Goal: Communication & Community: Answer question/provide support

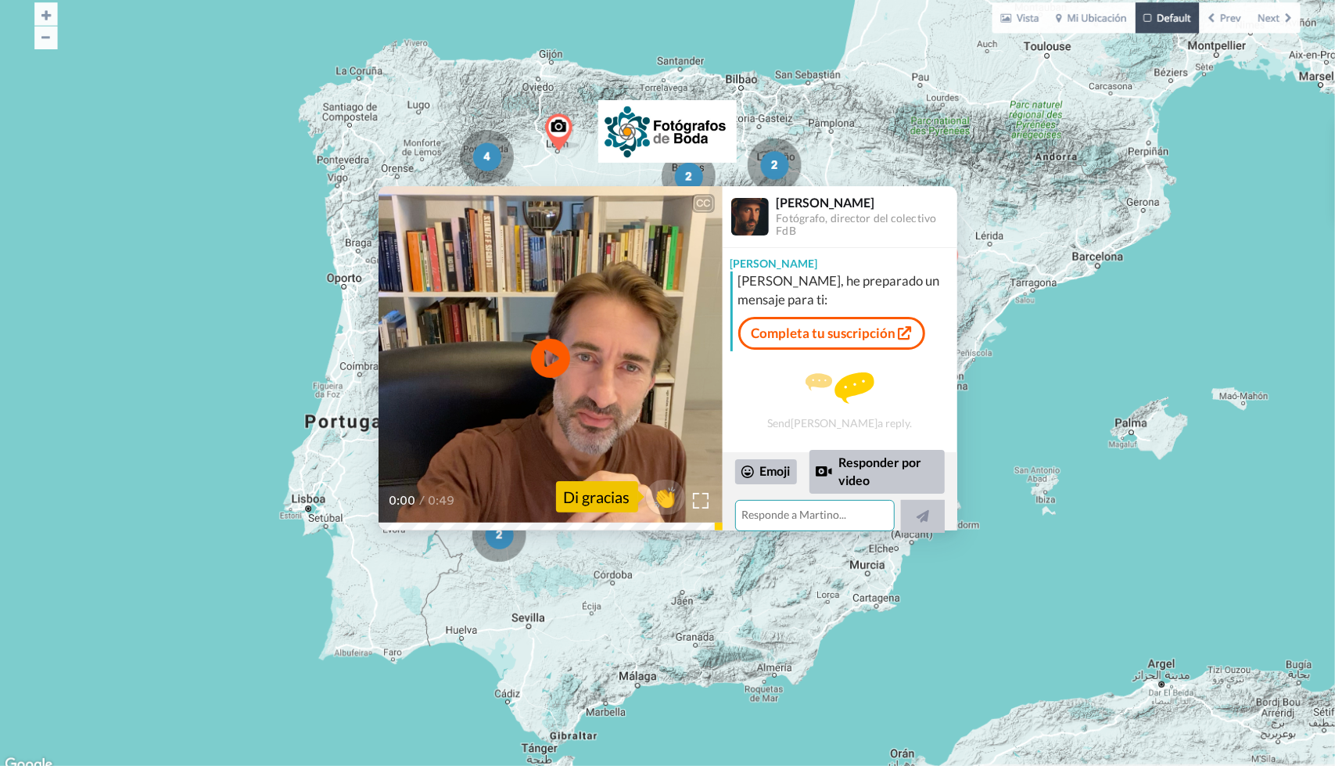
click at [774, 514] on textarea at bounding box center [815, 515] width 160 height 31
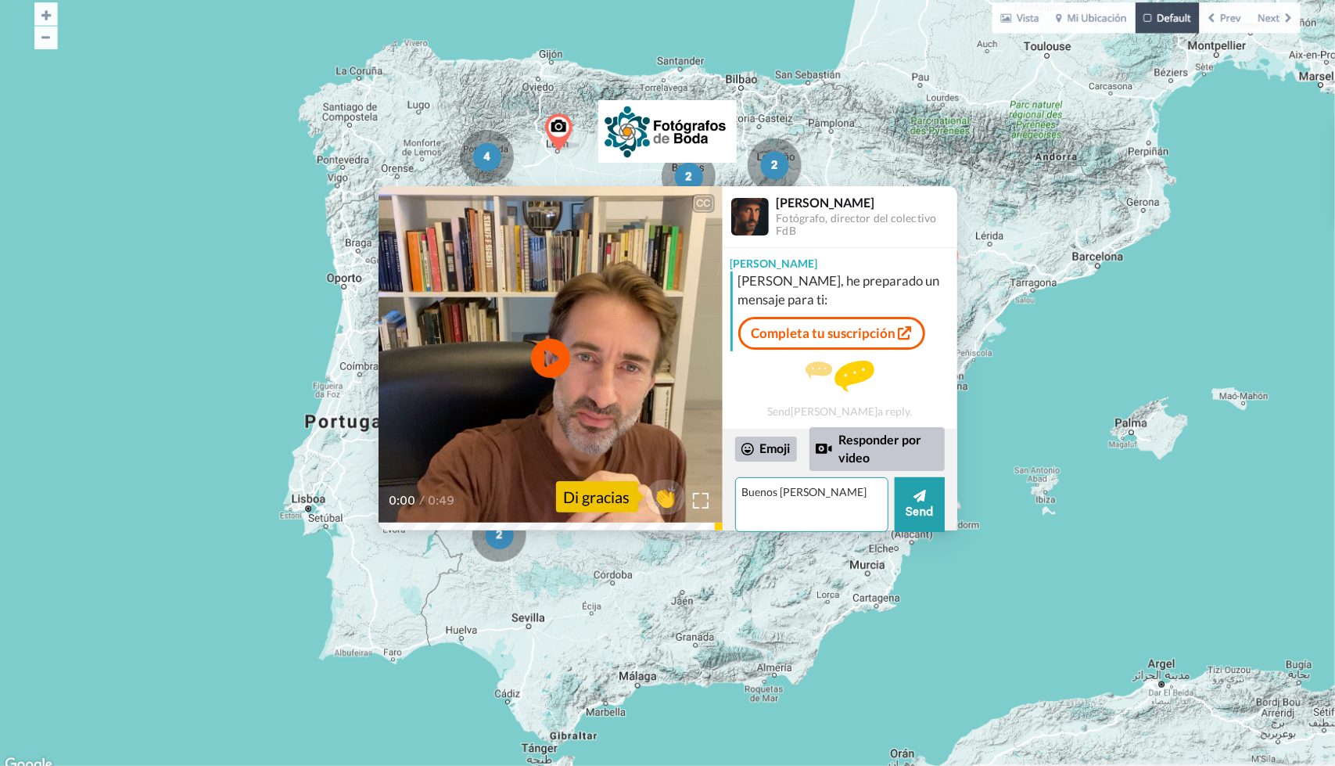
type textarea "Buenos [PERSON_NAME]"
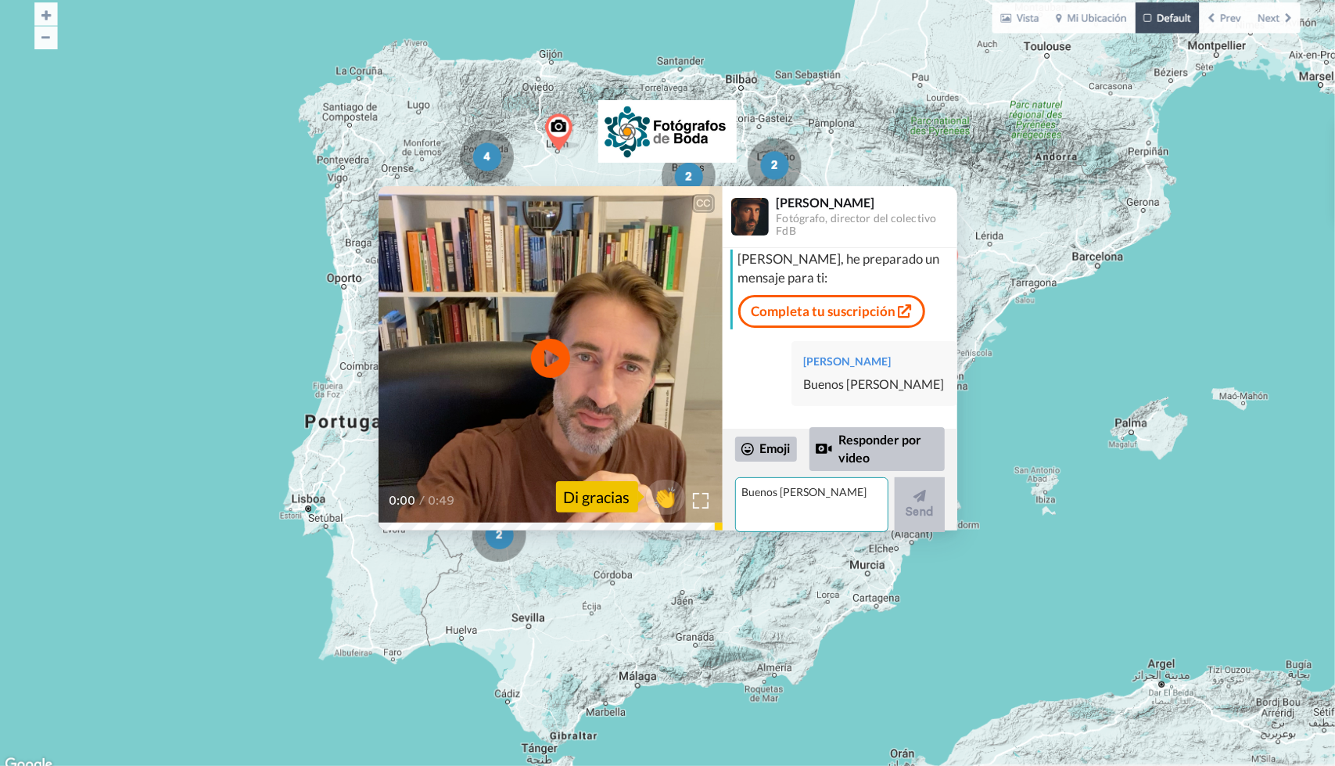
click at [783, 508] on textarea "Buenos [PERSON_NAME]" at bounding box center [811, 504] width 153 height 55
type textarea "Muchas gracias por la respuesta. Para completar la suscrici.on yo tengo una pre…"
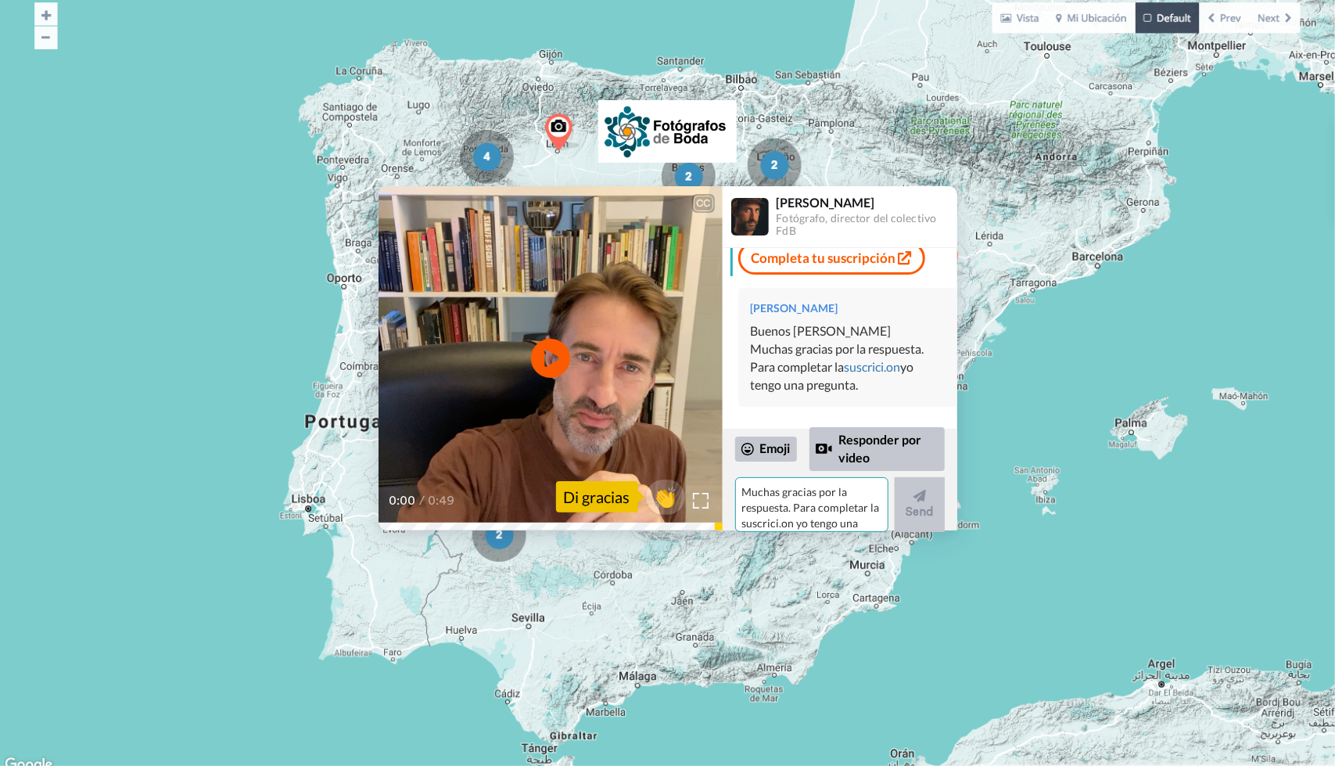
click at [779, 497] on textarea "Muchas gracias por la respuesta. Para completar la suscrici.on yo tengo una pre…" at bounding box center [811, 504] width 153 height 55
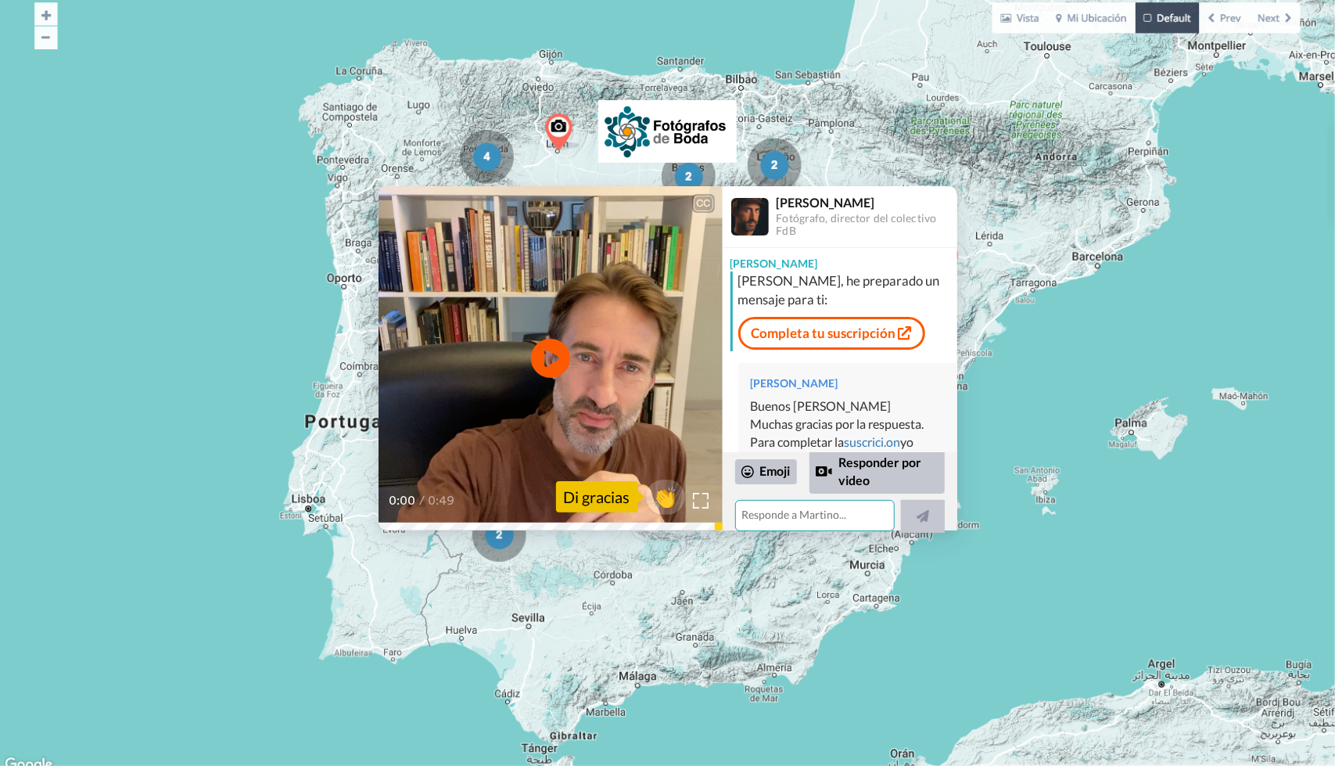
click at [797, 510] on textarea at bounding box center [815, 515] width 160 height 31
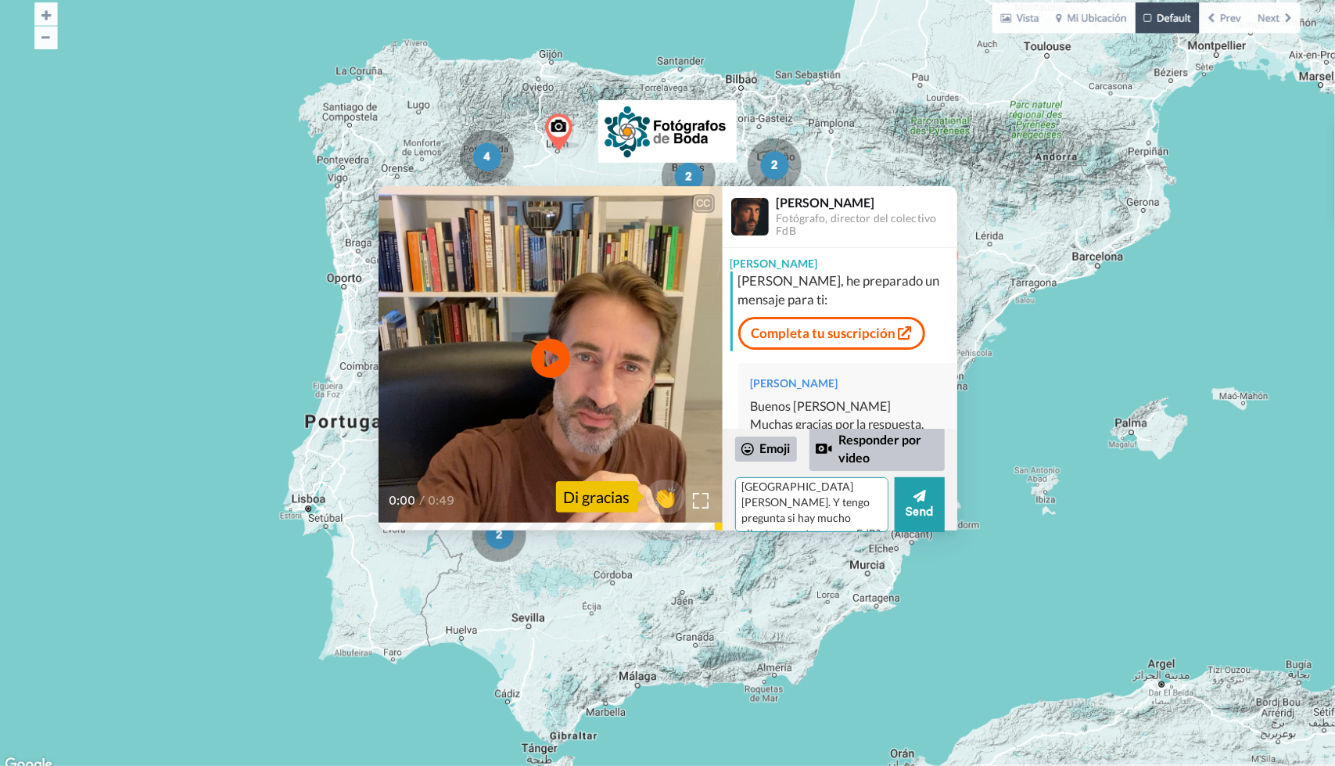
scroll to position [52, 0]
type textarea "Parece que he equivocado la zona, me interesa la [PERSON_NAME], [GEOGRAPHIC_DAT…"
click at [917, 511] on button "Send" at bounding box center [920, 504] width 50 height 55
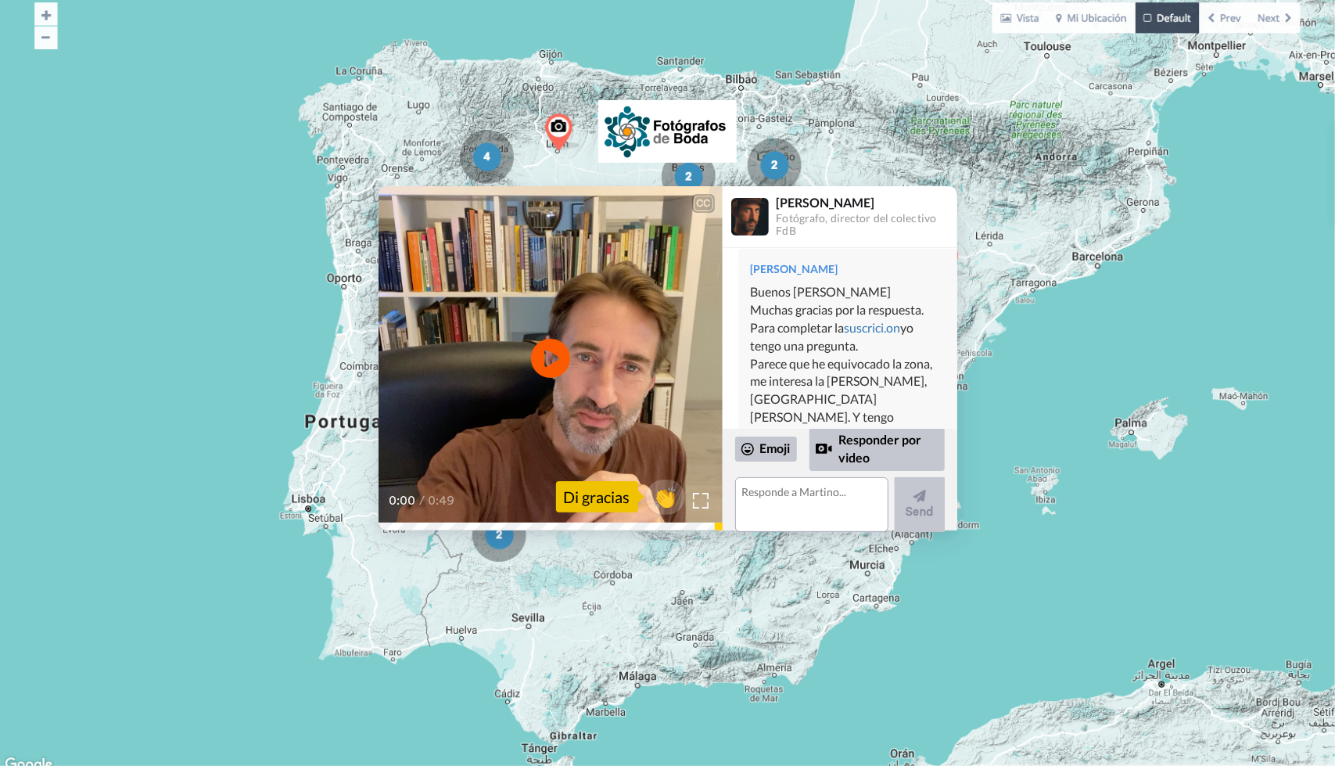
scroll to position [0, 0]
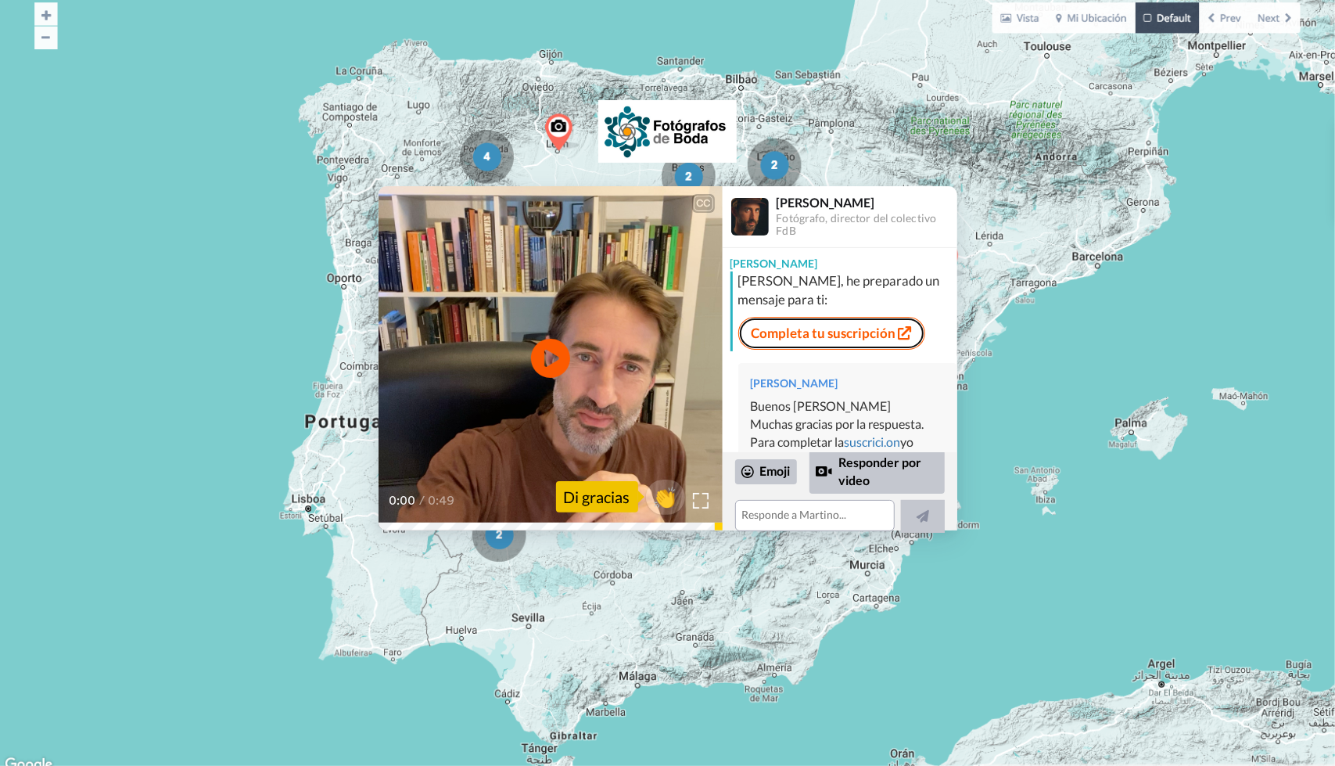
click at [860, 335] on link "Completa tu suscripción" at bounding box center [831, 333] width 187 height 33
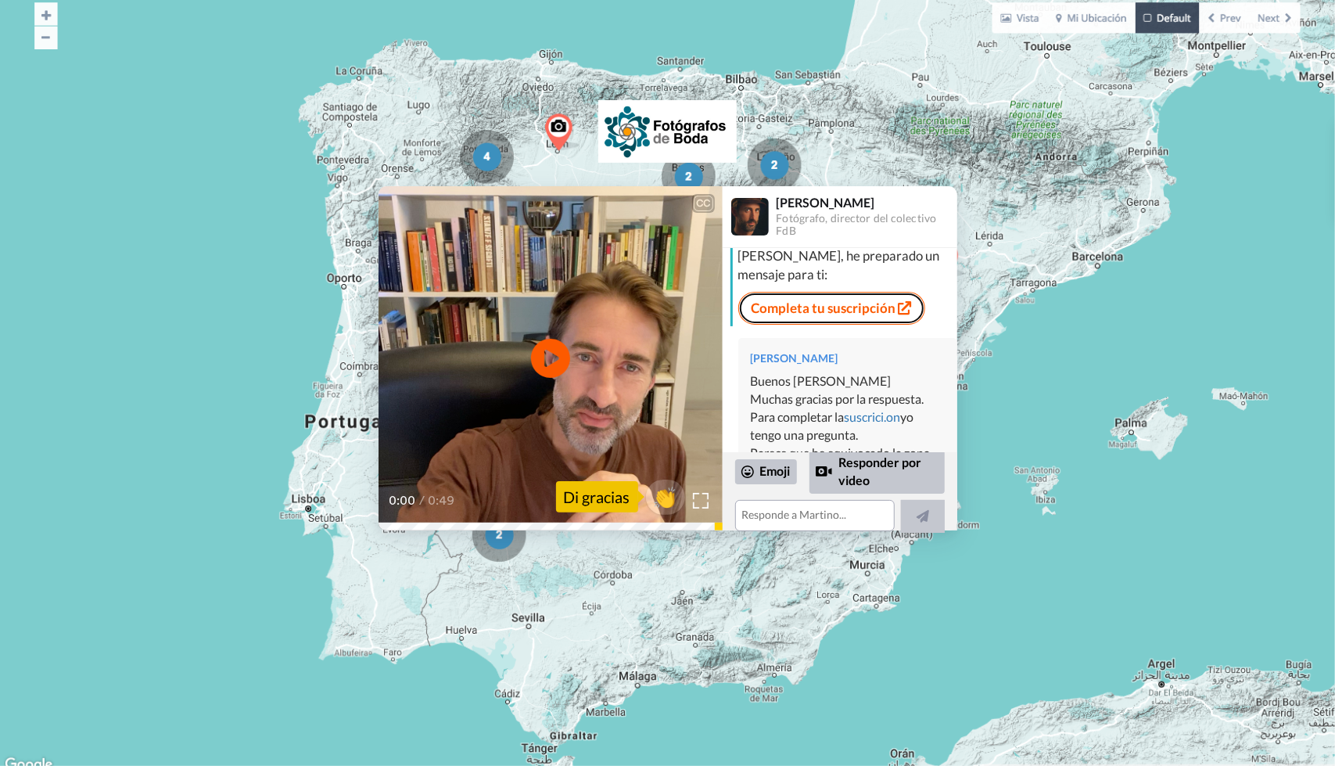
scroll to position [125, 0]
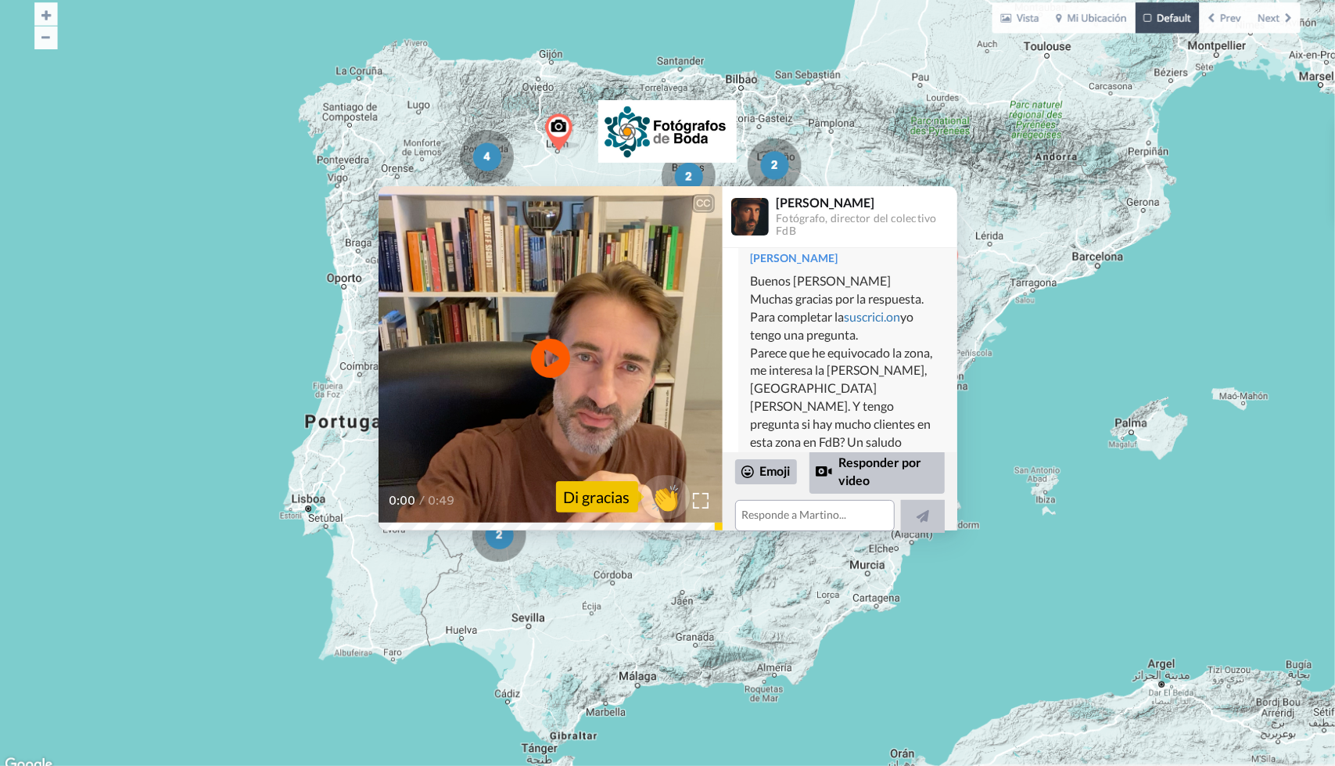
click at [660, 501] on span "👏" at bounding box center [665, 496] width 49 height 31
type textarea "👏"
click at [570, 154] on div at bounding box center [668, 131] width 196 height 86
click at [686, 174] on div at bounding box center [668, 132] width 196 height 110
click at [760, 164] on div at bounding box center [668, 131] width 196 height 86
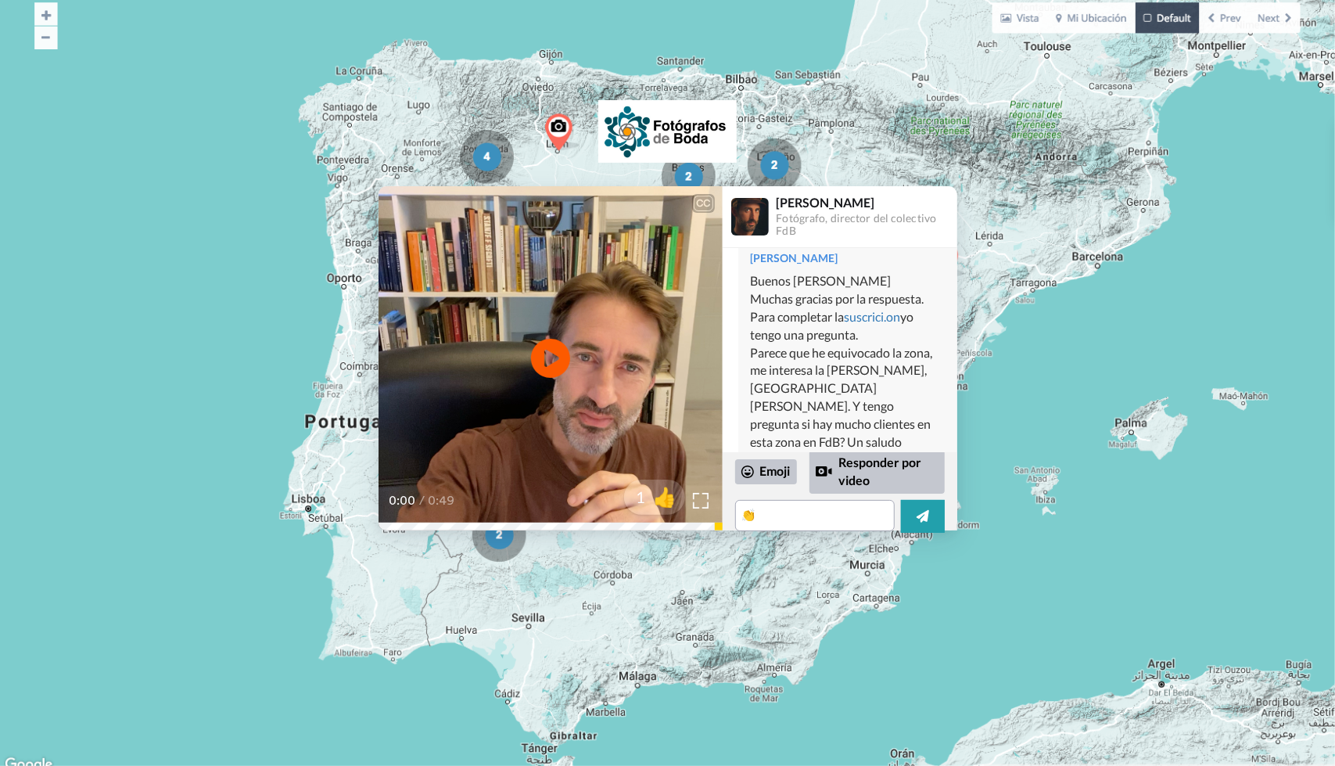
drag, startPoint x: 607, startPoint y: 658, endPoint x: 609, endPoint y: 565, distance: 93.1
click at [609, 586] on div "CC Play/Pause 0:00 / 0:49 1 👍 [PERSON_NAME] Fotógrafo, director del colectivo F…" at bounding box center [667, 383] width 1335 height 766
